Goal: Navigation & Orientation: Find specific page/section

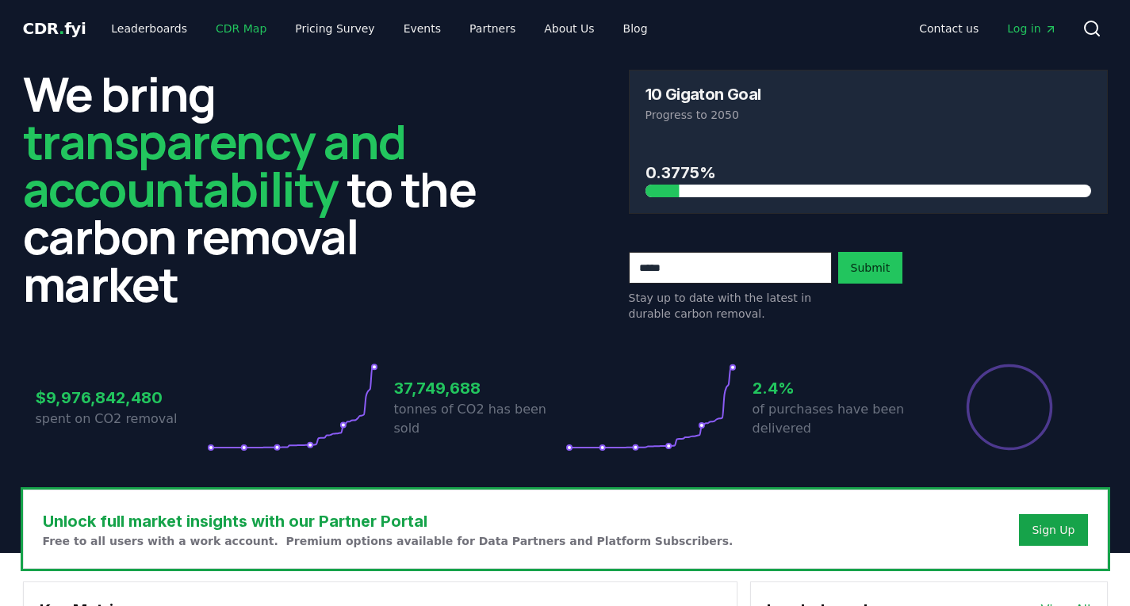
click at [229, 30] on link "CDR Map" at bounding box center [241, 28] width 76 height 29
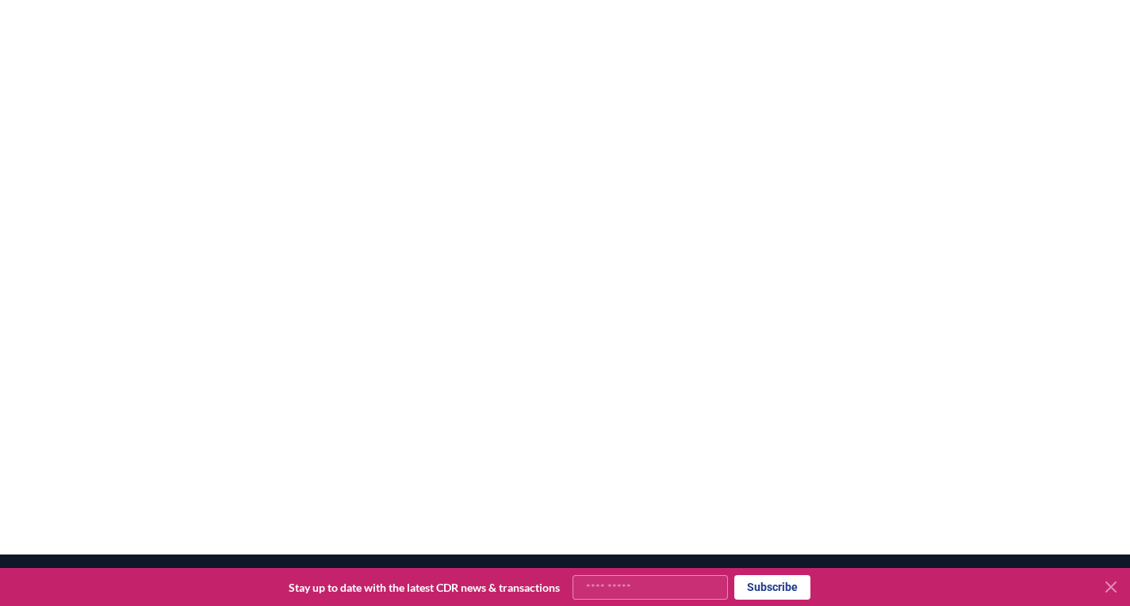
scroll to position [308, 0]
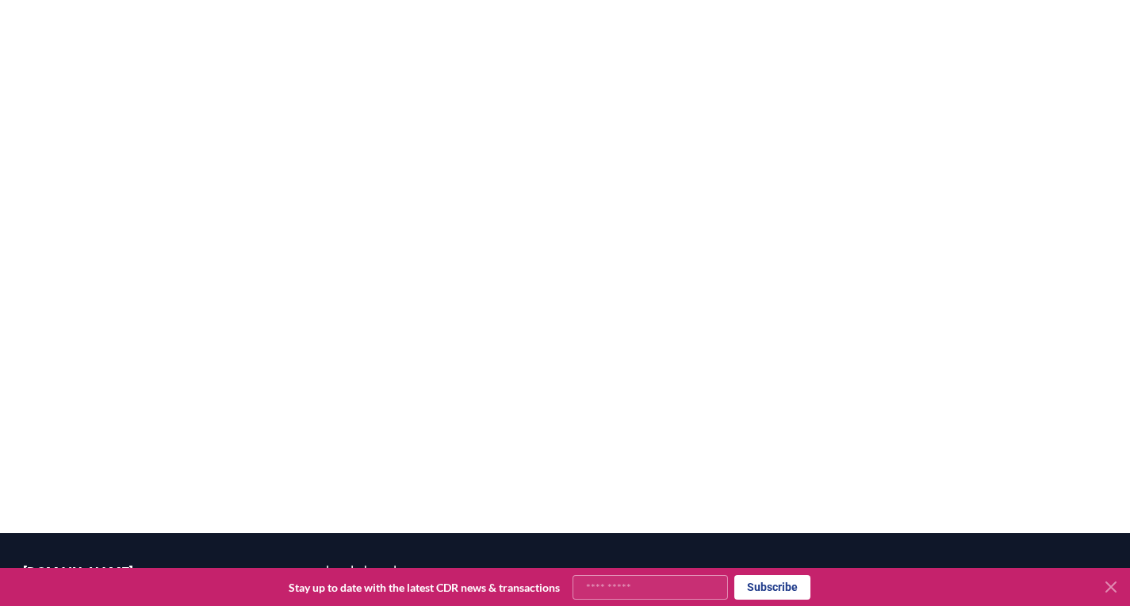
click at [1112, 592] on icon at bounding box center [1110, 587] width 19 height 19
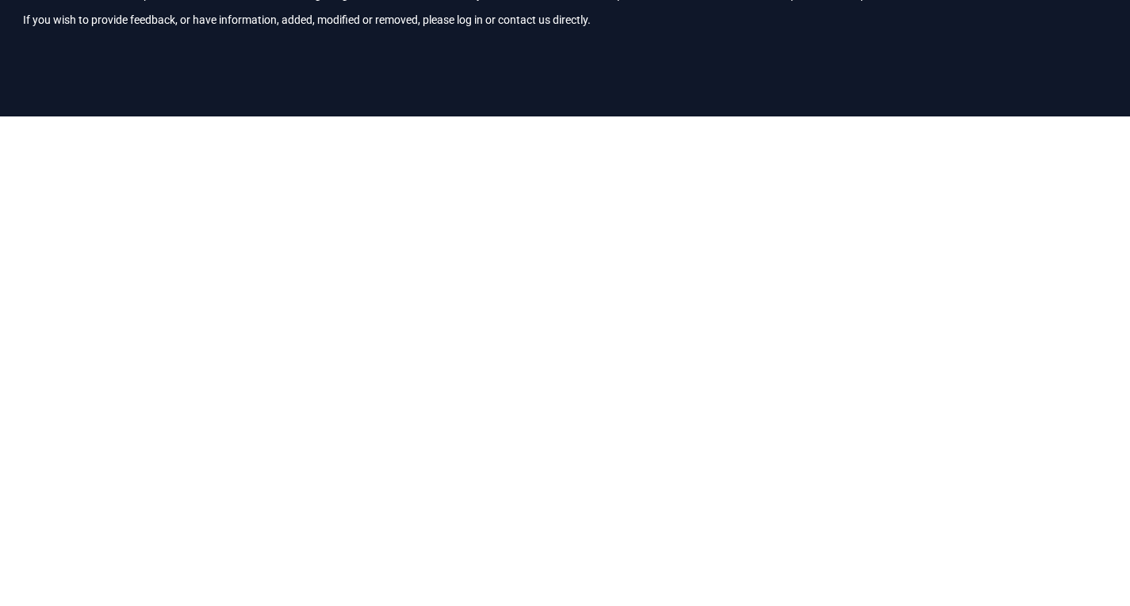
scroll to position [101, 0]
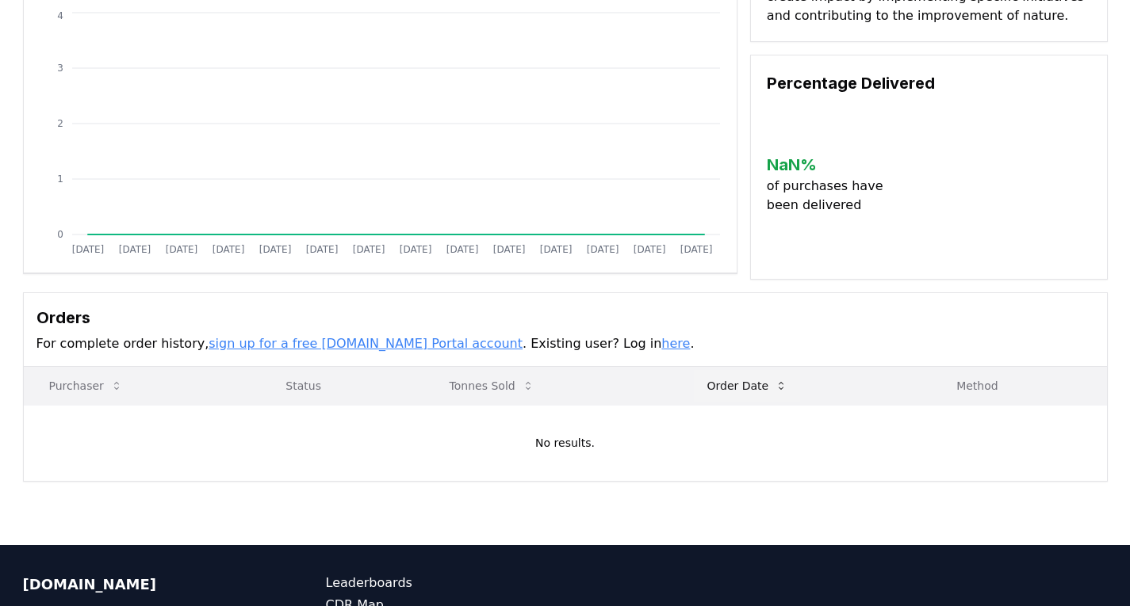
scroll to position [238, 0]
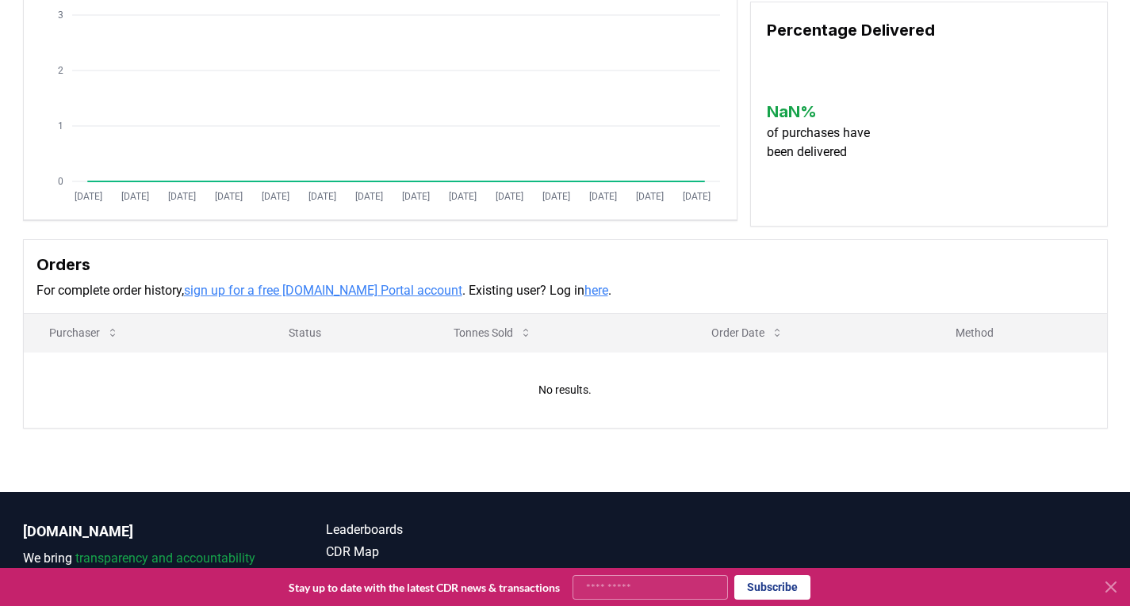
click at [584, 290] on link "here" at bounding box center [596, 290] width 24 height 15
click at [335, 291] on link "sign up for a free [DOMAIN_NAME] Portal account" at bounding box center [323, 290] width 278 height 15
